Goal: Transaction & Acquisition: Download file/media

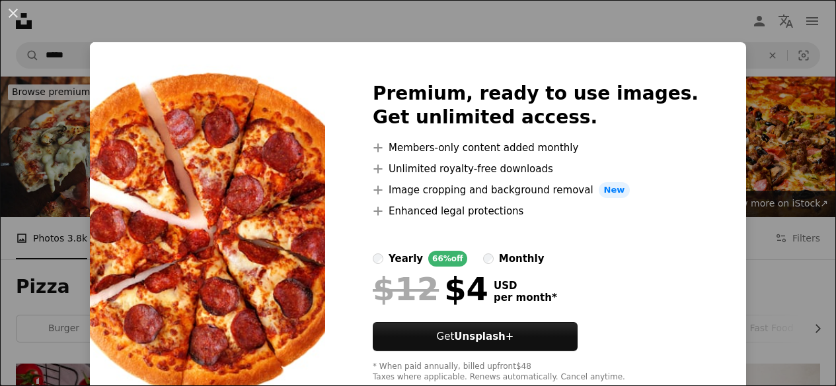
scroll to position [3897, 0]
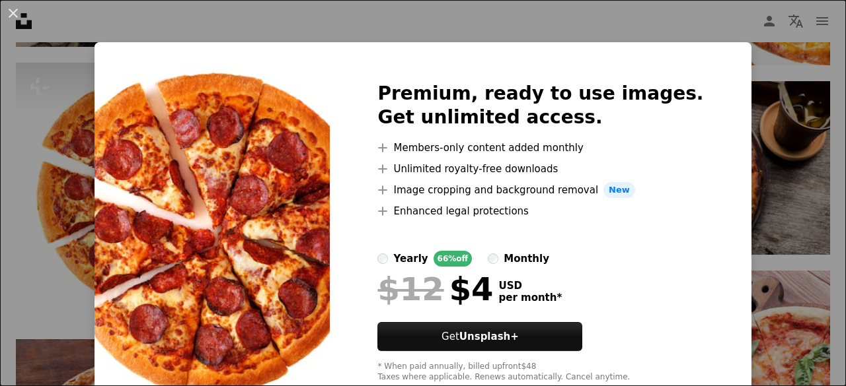
click at [752, 276] on div "An X shape Premium, ready to use images. Get unlimited access. A plus sign Memb…" at bounding box center [423, 193] width 846 height 386
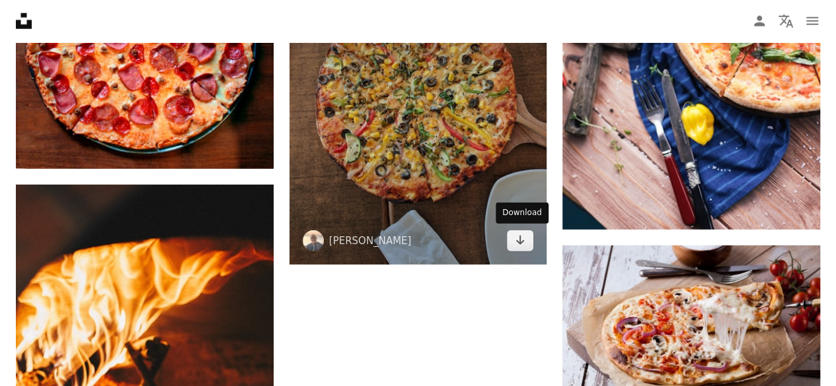
scroll to position [4228, 0]
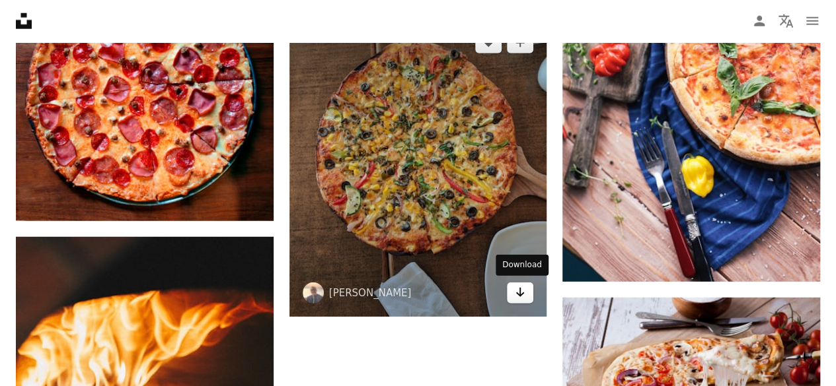
click at [519, 302] on link "Arrow pointing down" at bounding box center [520, 293] width 26 height 21
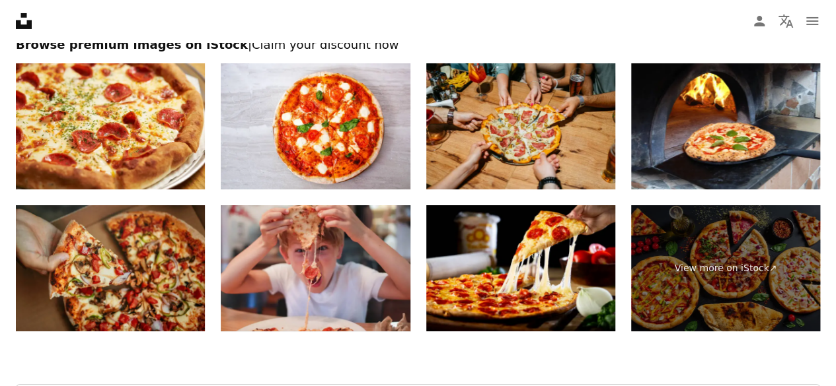
scroll to position [4888, 0]
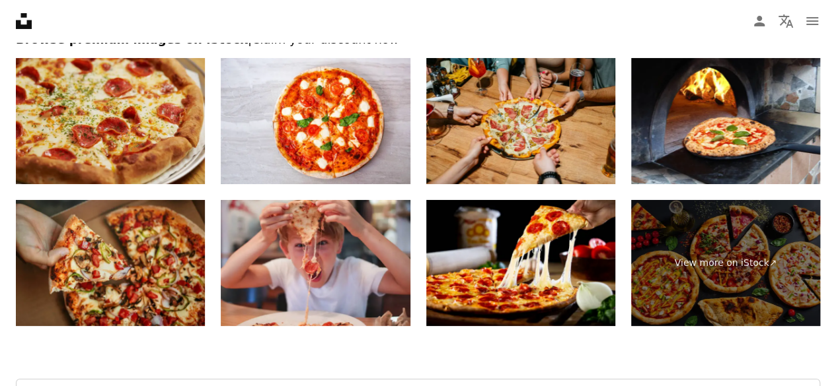
click at [170, 155] on img at bounding box center [110, 121] width 189 height 126
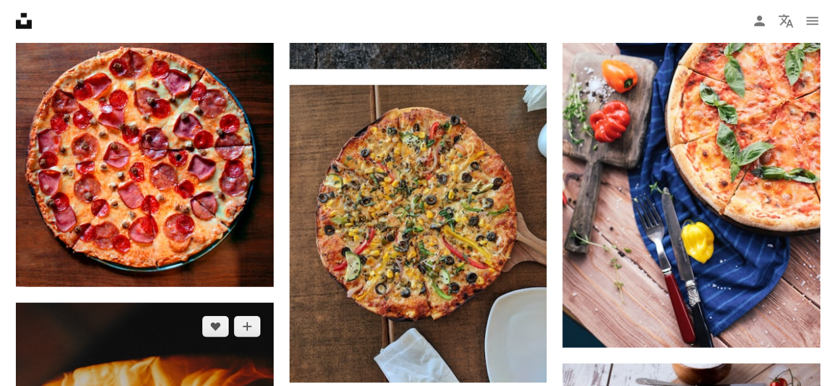
scroll to position [3831, 0]
